Goal: Find specific page/section: Find specific page/section

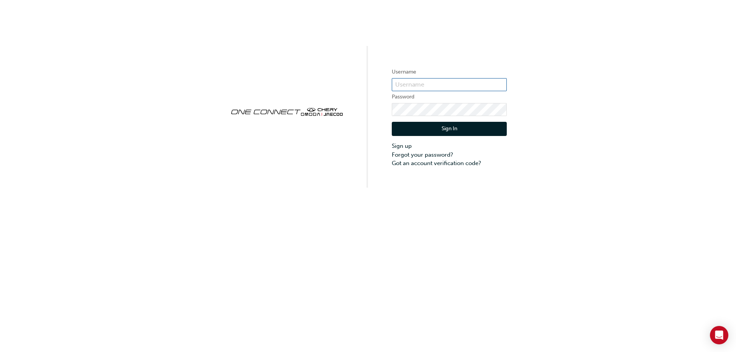
type input "CHAU0790"
click at [453, 123] on button "Sign In" at bounding box center [449, 129] width 115 height 15
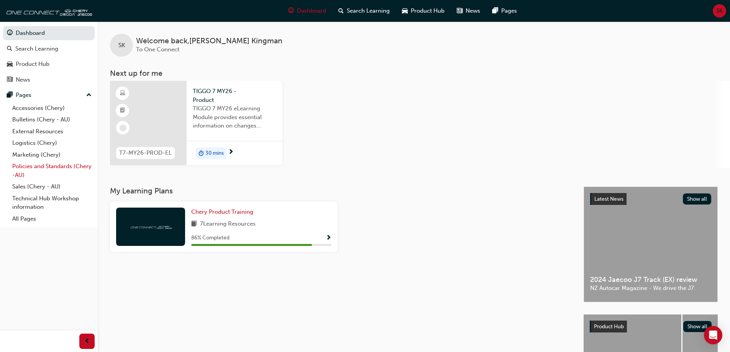
click at [33, 166] on link "Policies and Standards (Chery -AU)" at bounding box center [51, 171] width 85 height 20
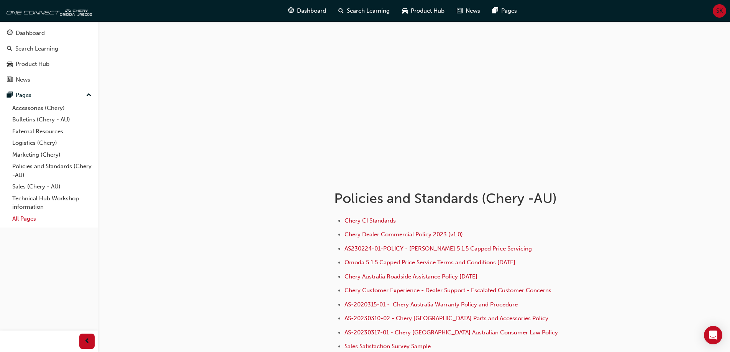
click at [30, 220] on link "All Pages" at bounding box center [51, 219] width 85 height 12
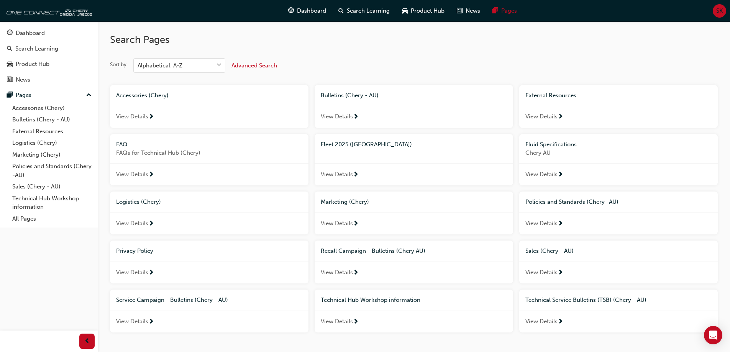
click at [346, 176] on span "View Details" at bounding box center [337, 174] width 32 height 9
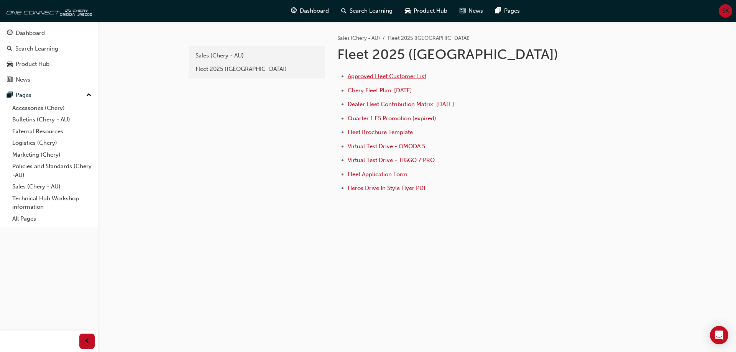
click at [401, 75] on span "Approved Fleet Customer List" at bounding box center [387, 76] width 79 height 7
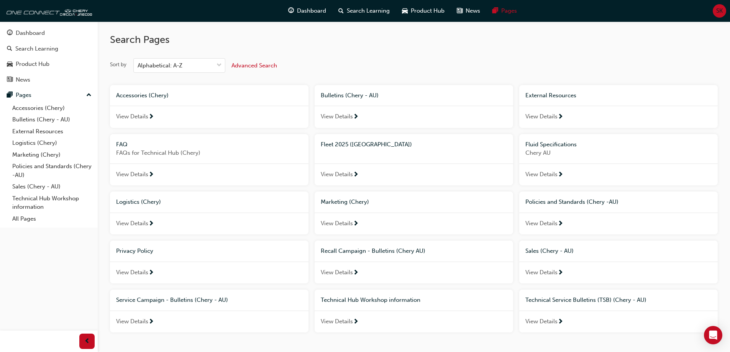
click at [342, 175] on span "View Details" at bounding box center [337, 174] width 32 height 9
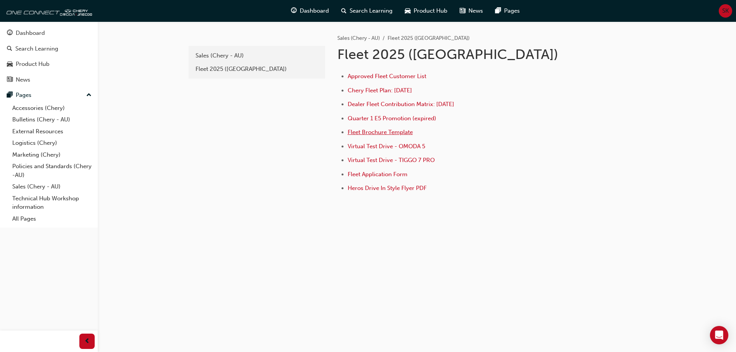
click at [379, 131] on span "Fleet Brochure Template" at bounding box center [380, 132] width 65 height 7
